Goal: Entertainment & Leisure: Consume media (video, audio)

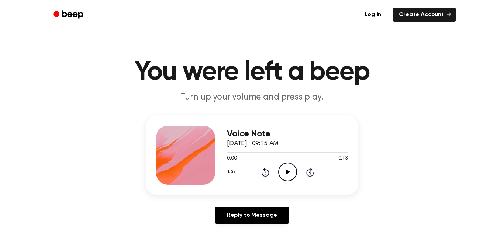
click at [286, 170] on icon at bounding box center [288, 172] width 4 height 5
click at [286, 170] on icon at bounding box center [287, 172] width 3 height 5
click at [286, 170] on icon at bounding box center [288, 172] width 4 height 5
click at [281, 165] on icon "Play Audio" at bounding box center [287, 172] width 19 height 19
click at [280, 165] on icon "Play Audio" at bounding box center [287, 172] width 19 height 19
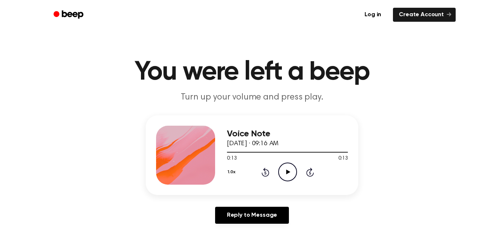
click at [288, 171] on icon at bounding box center [288, 172] width 4 height 5
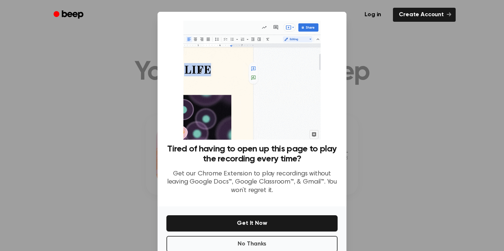
click at [382, 163] on div at bounding box center [252, 125] width 504 height 251
click at [310, 247] on button "No Thanks" at bounding box center [251, 244] width 171 height 16
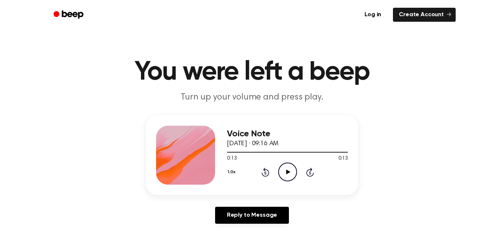
click at [293, 177] on icon "Play Audio" at bounding box center [287, 172] width 19 height 19
click at [287, 170] on icon "Play Audio" at bounding box center [287, 172] width 19 height 19
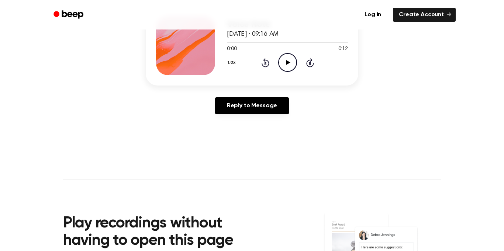
scroll to position [107, 0]
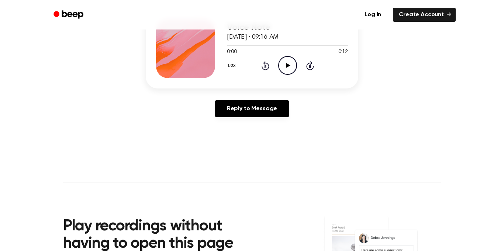
click at [290, 68] on icon "Play Audio" at bounding box center [287, 65] width 19 height 19
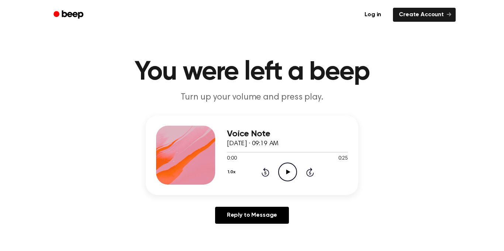
click at [291, 173] on icon "Play Audio" at bounding box center [287, 172] width 19 height 19
click at [288, 172] on icon at bounding box center [288, 172] width 4 height 5
click at [287, 172] on icon at bounding box center [288, 172] width 4 height 5
click at [287, 170] on icon "Pause Audio" at bounding box center [287, 172] width 19 height 19
click at [294, 168] on icon "Play Audio" at bounding box center [287, 172] width 19 height 19
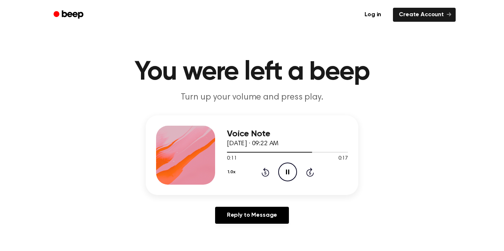
click at [267, 172] on icon "Rewind 5 seconds" at bounding box center [265, 172] width 8 height 10
click at [266, 167] on icon "Rewind 5 seconds" at bounding box center [265, 172] width 8 height 10
click at [287, 172] on icon at bounding box center [288, 172] width 4 height 5
